Goal: Task Accomplishment & Management: Use online tool/utility

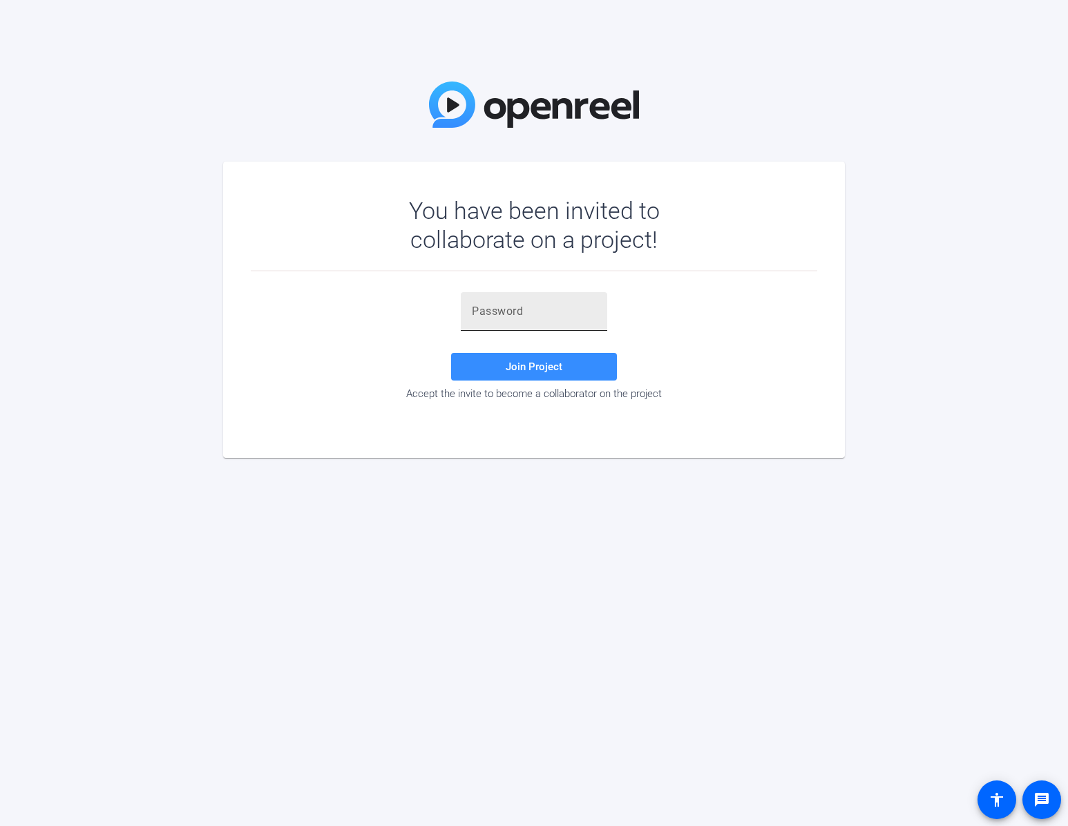
click at [550, 309] on input "text" at bounding box center [534, 311] width 124 height 17
paste input "VA9r"
click at [539, 370] on span "Join Project" at bounding box center [534, 366] width 57 height 12
click at [497, 310] on input "VA9r" at bounding box center [534, 311] width 124 height 17
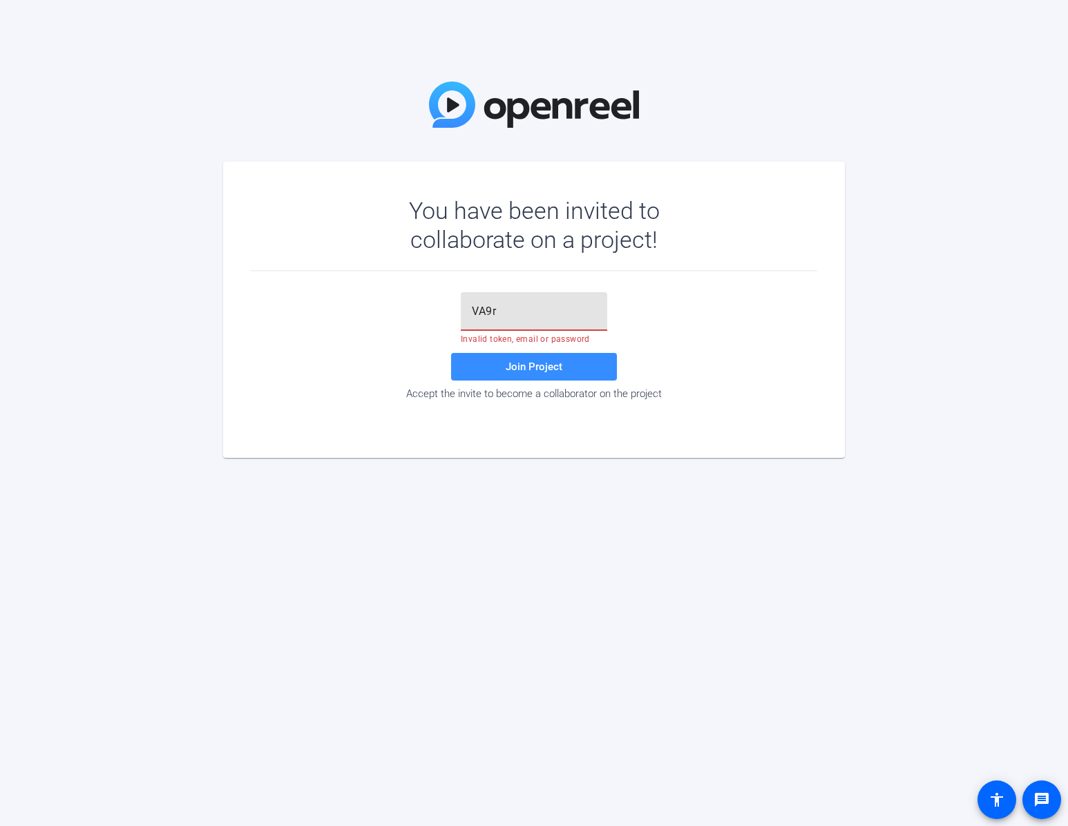
click at [497, 310] on input "VA9r" at bounding box center [534, 311] width 124 height 17
paste input "Qmw1Zw"
type input "Qmw1Zw"
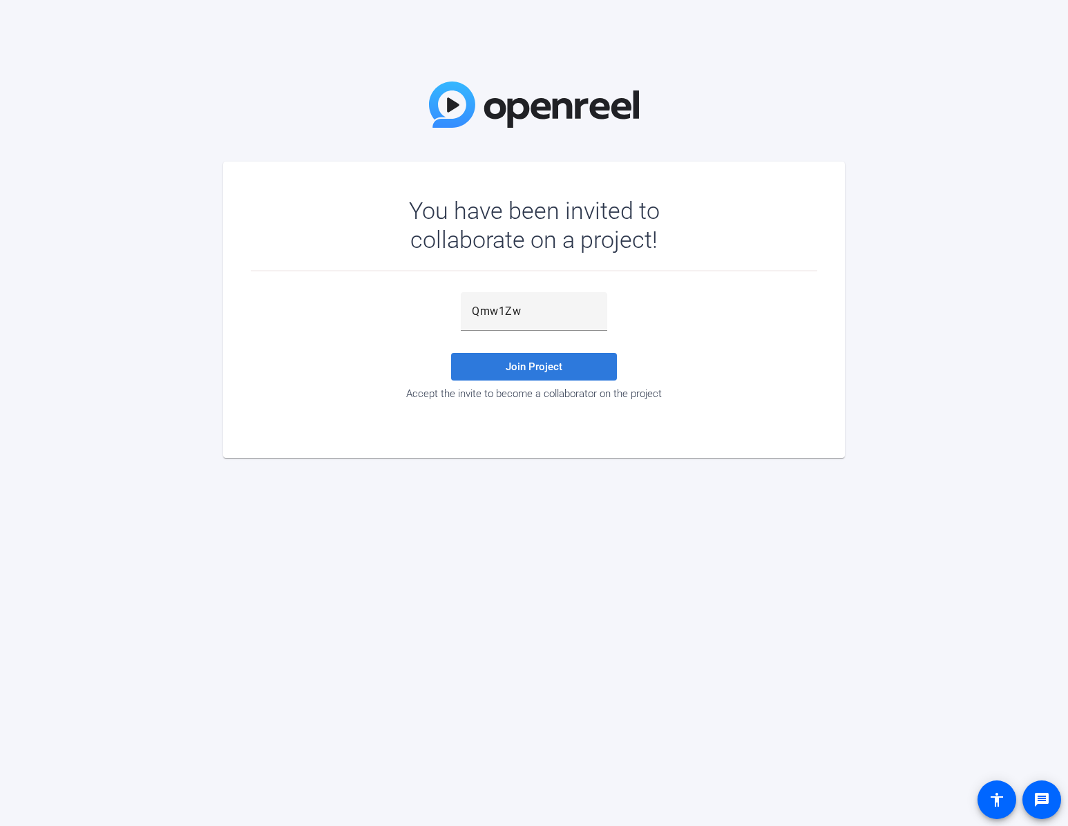
click at [501, 360] on span at bounding box center [534, 366] width 166 height 33
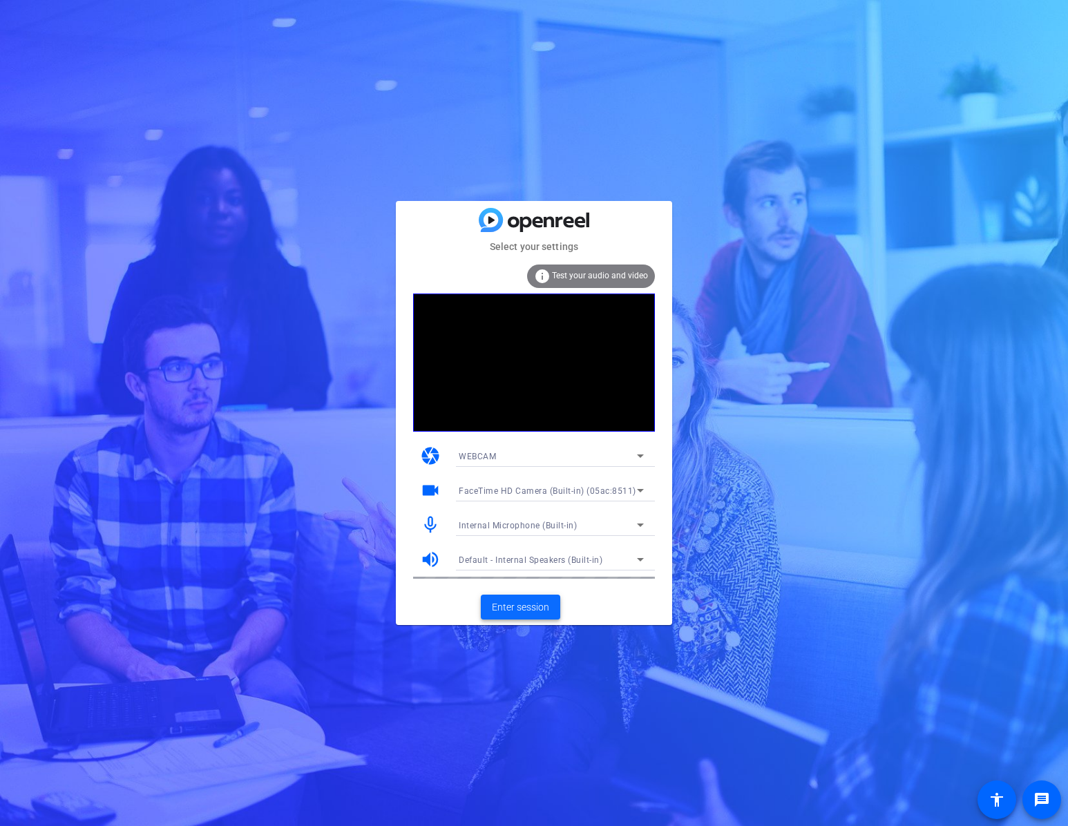
click at [532, 614] on span "Enter session" at bounding box center [520, 607] width 57 height 15
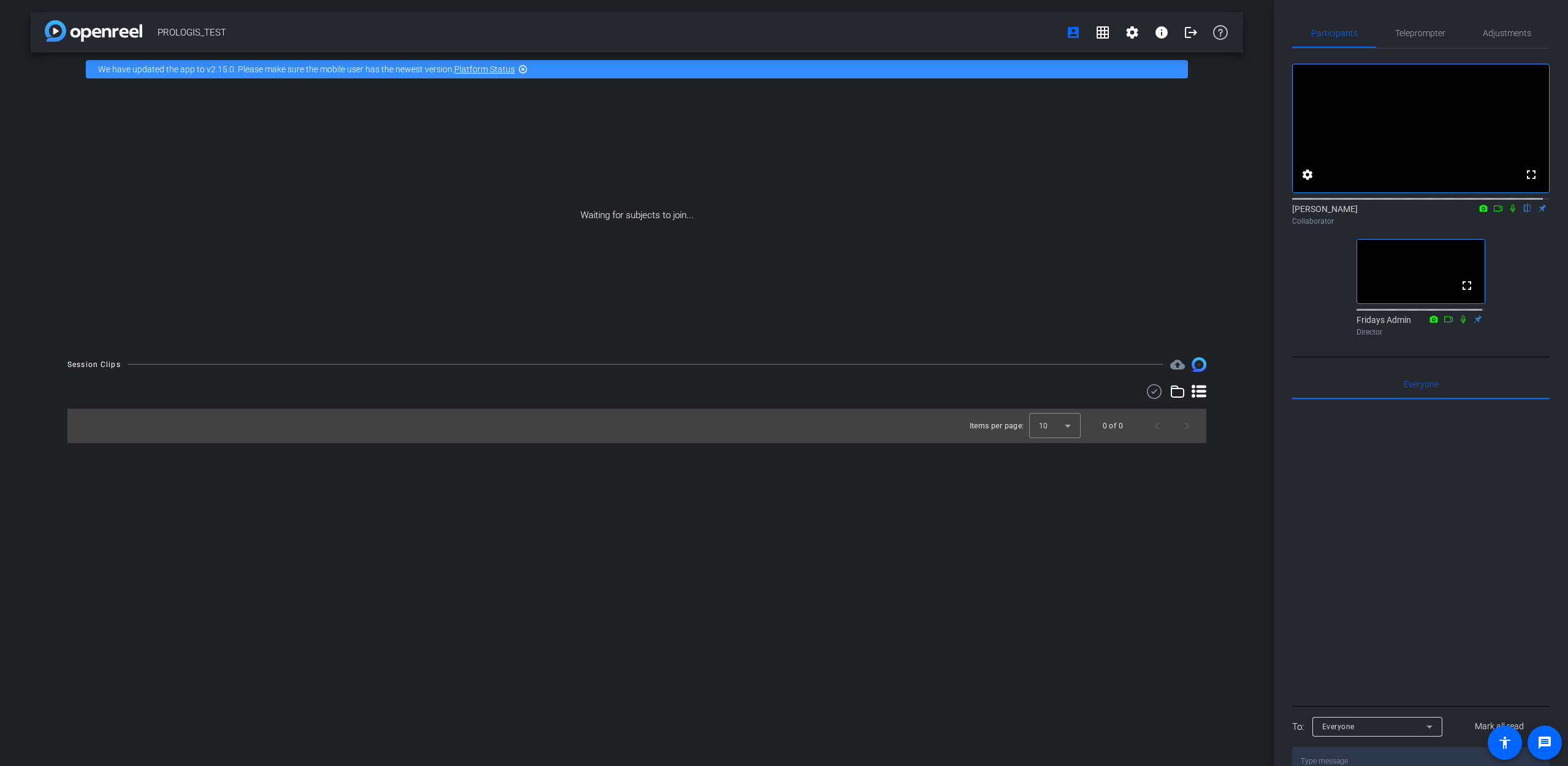
click at [947, 213] on icon at bounding box center [1512, 209] width 10 height 9
